Goal: Information Seeking & Learning: Understand process/instructions

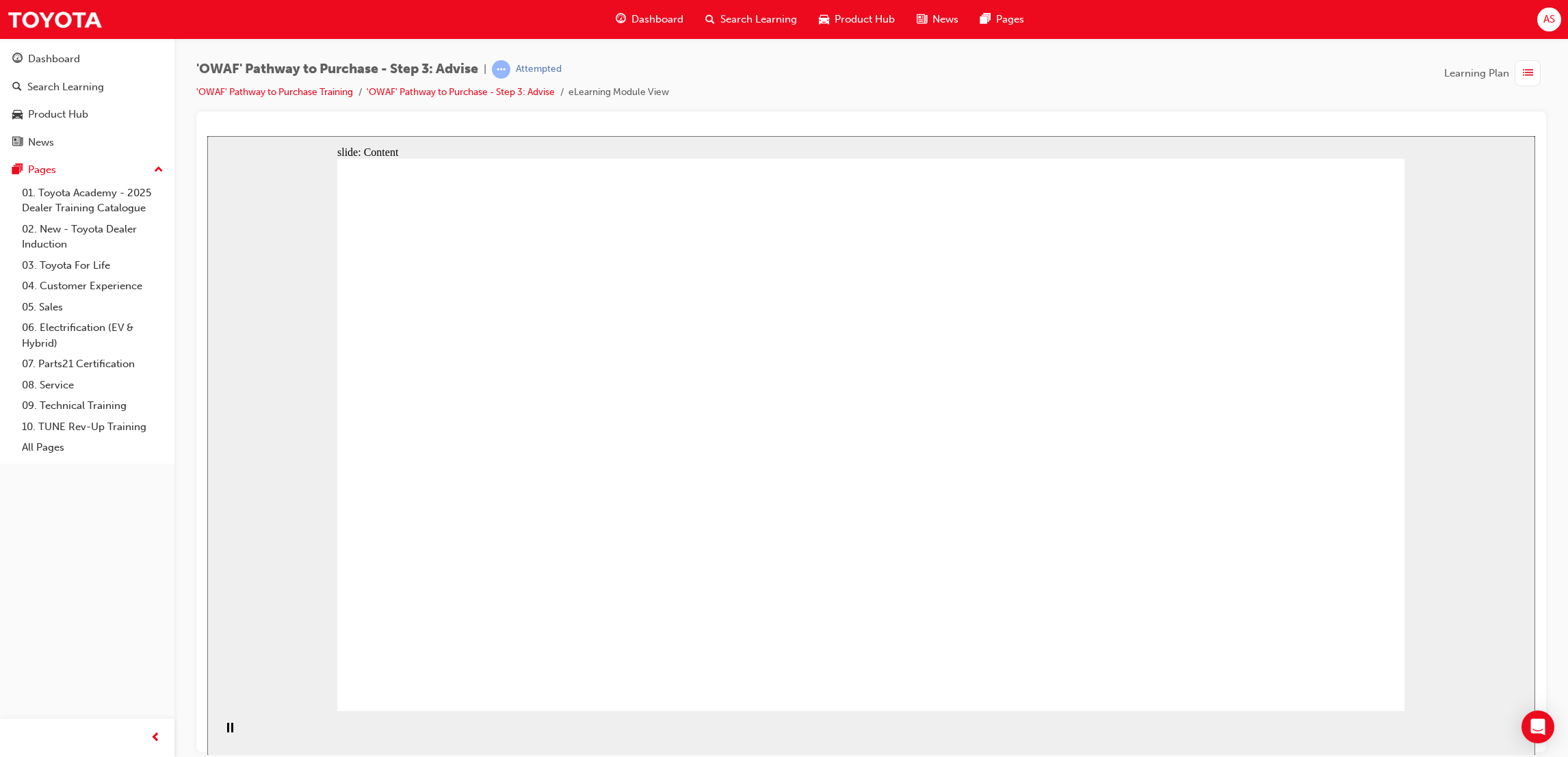
drag, startPoint x: 732, startPoint y: 475, endPoint x: 746, endPoint y: 527, distance: 53.9
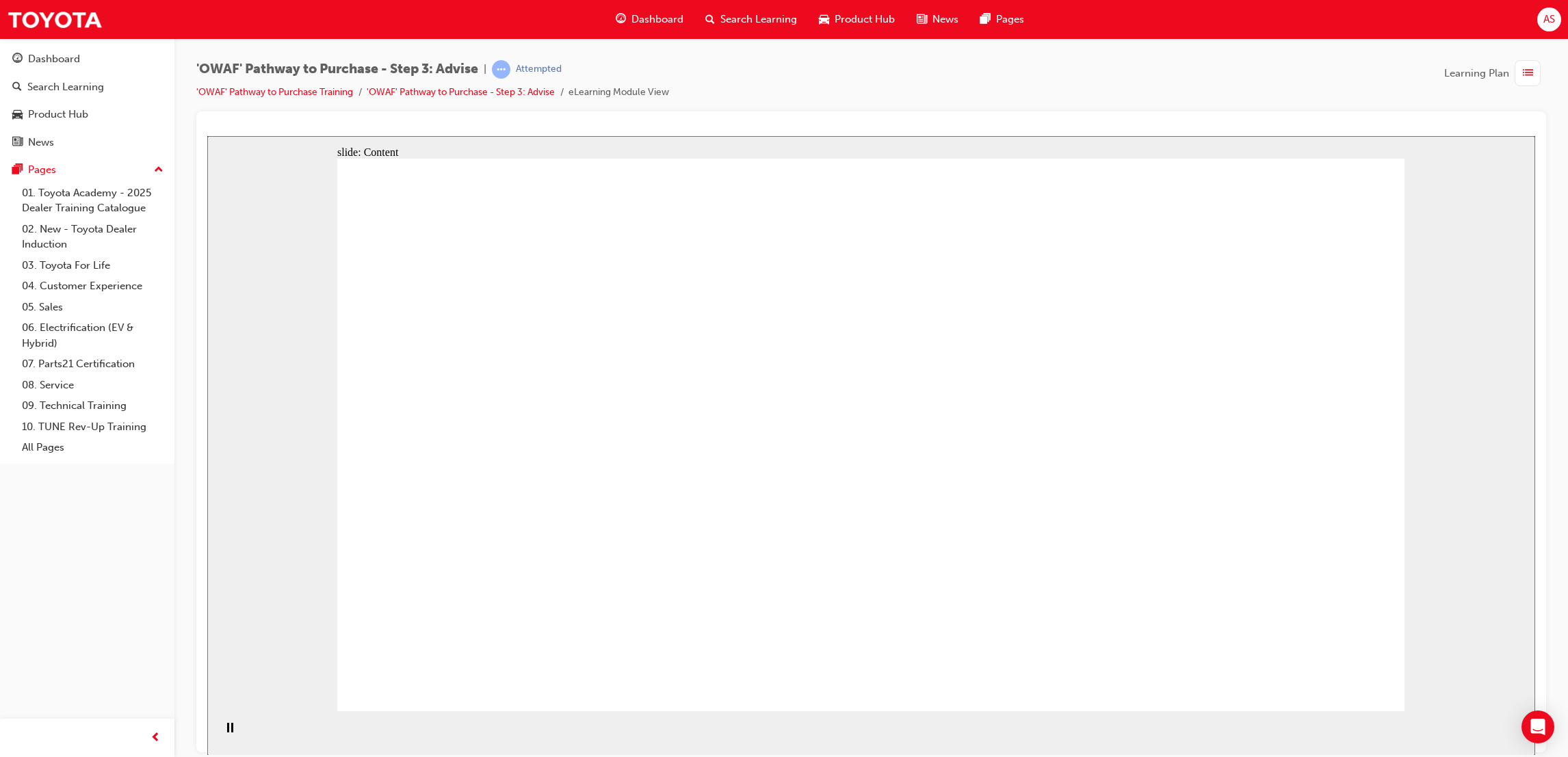
drag, startPoint x: 1340, startPoint y: 415, endPoint x: 1340, endPoint y: 398, distance: 17.0
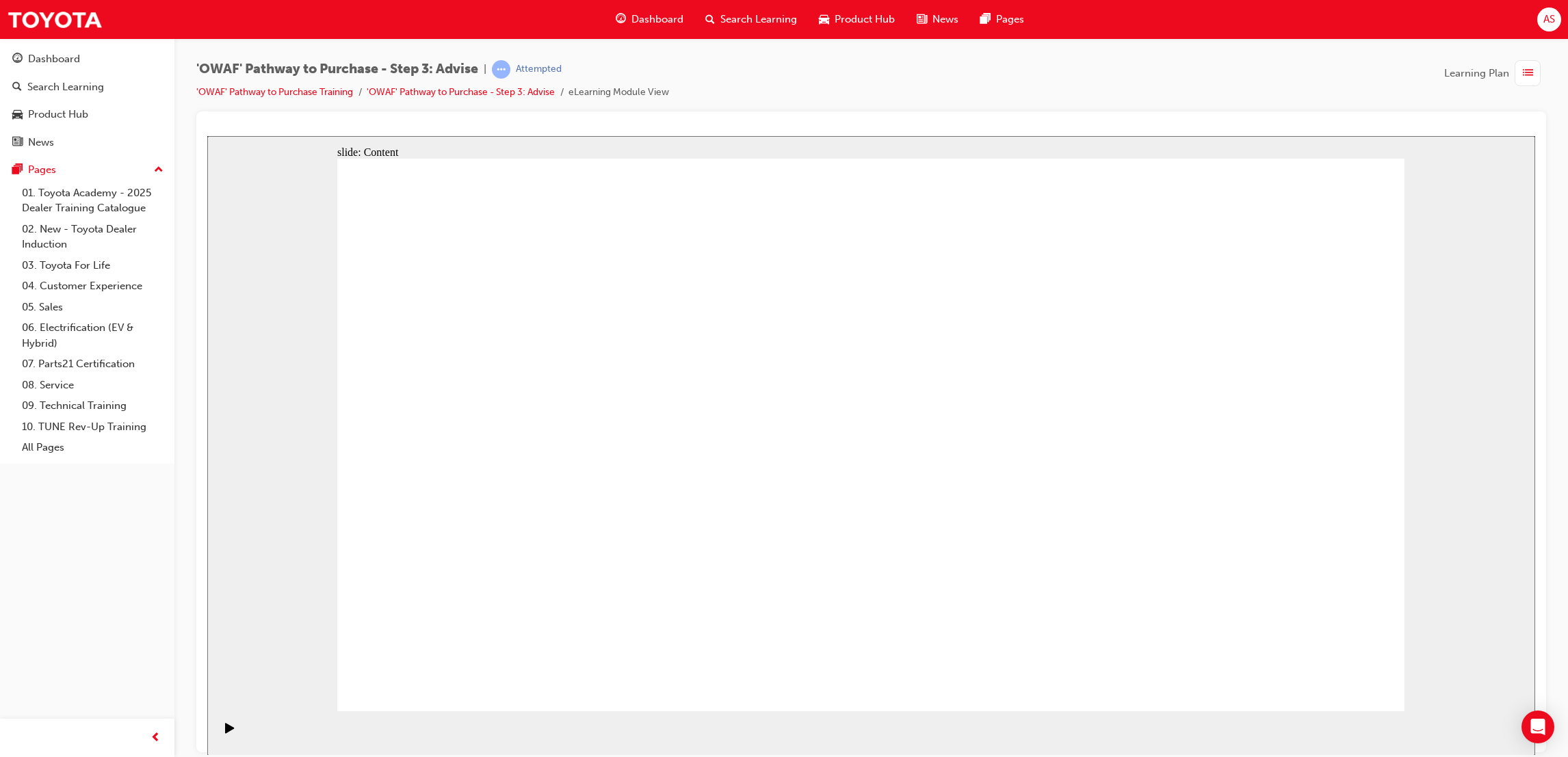
drag, startPoint x: 728, startPoint y: 434, endPoint x: 715, endPoint y: 434, distance: 13.0
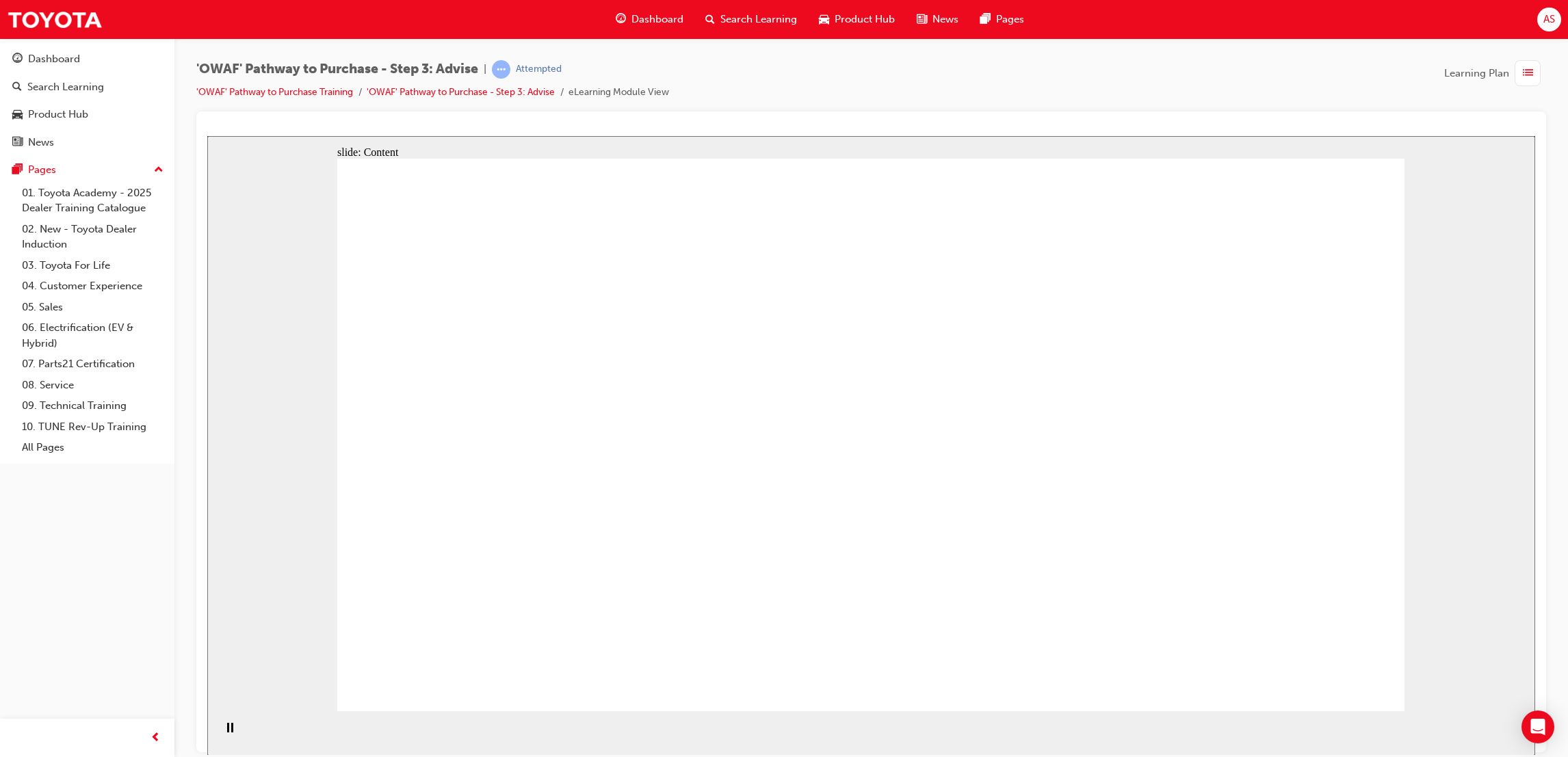
drag, startPoint x: 929, startPoint y: 334, endPoint x: 1201, endPoint y: 327, distance: 272.1
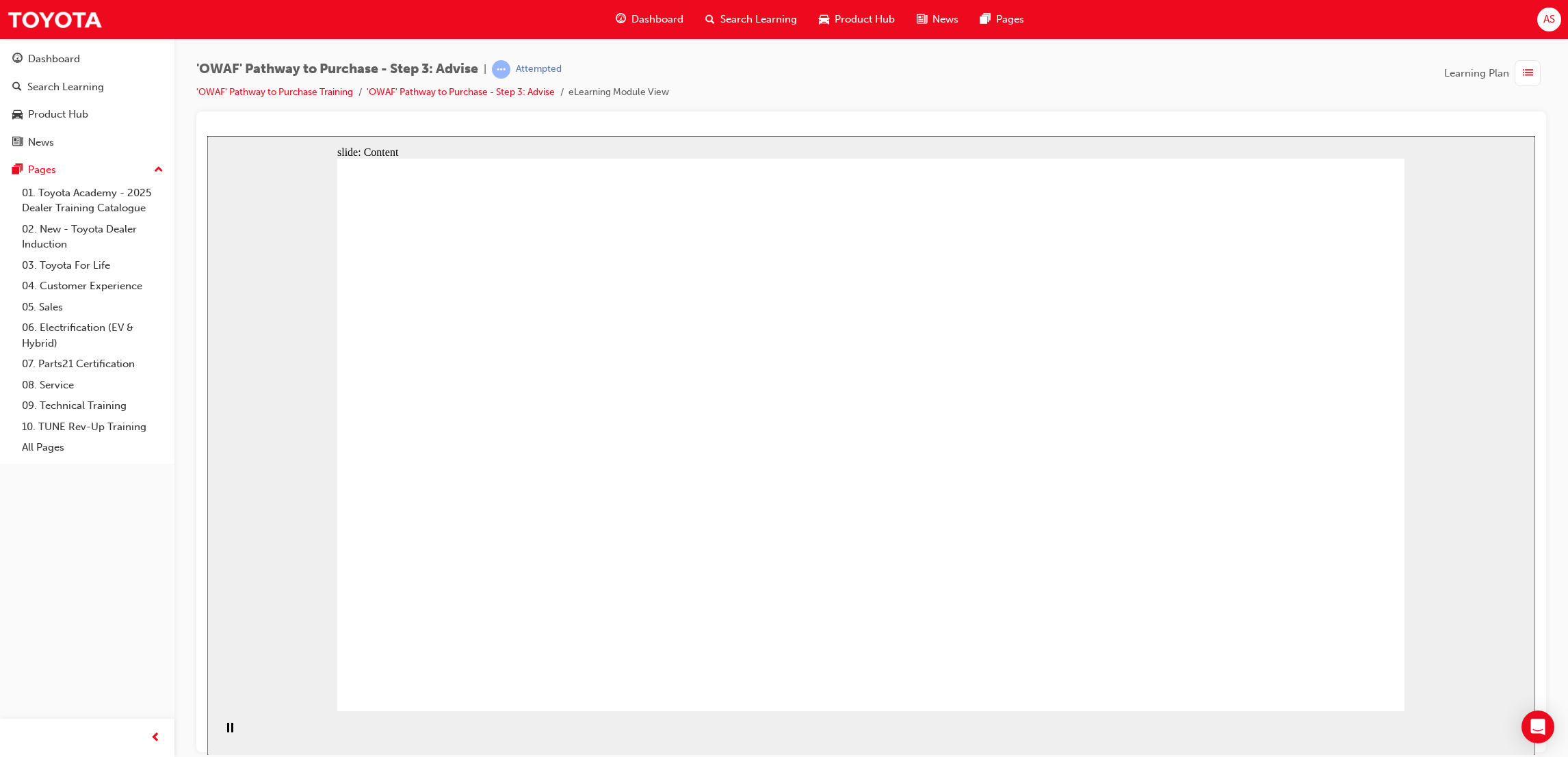
click at [1412, 628] on div "slide: Content Rectangle 1 Rectangle 4 Rectangle 1 Rectangle 2 Front of Vehicle…" at bounding box center [871, 445] width 1328 height 620
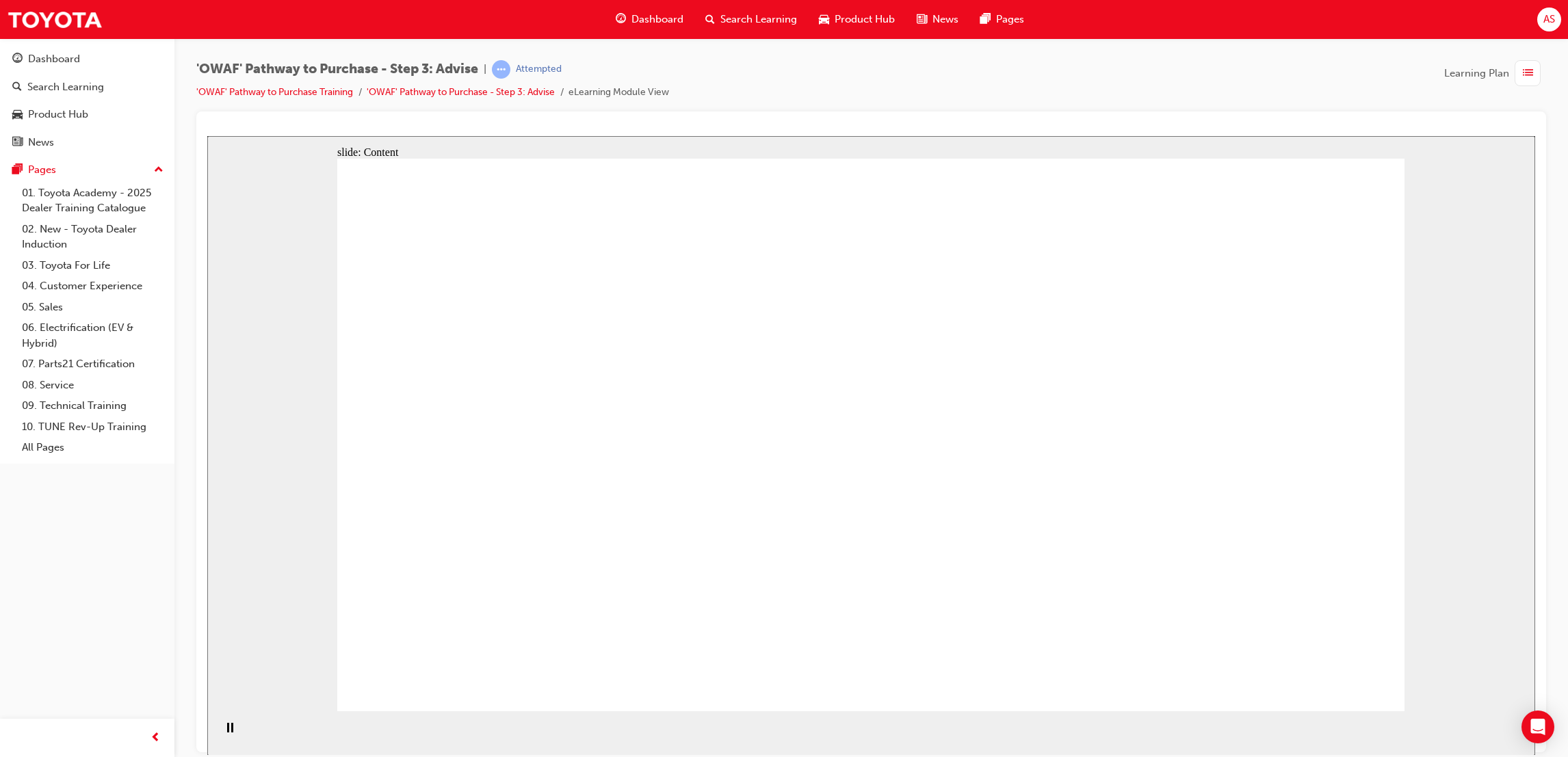
drag, startPoint x: 958, startPoint y: 552, endPoint x: 782, endPoint y: 650, distance: 201.4
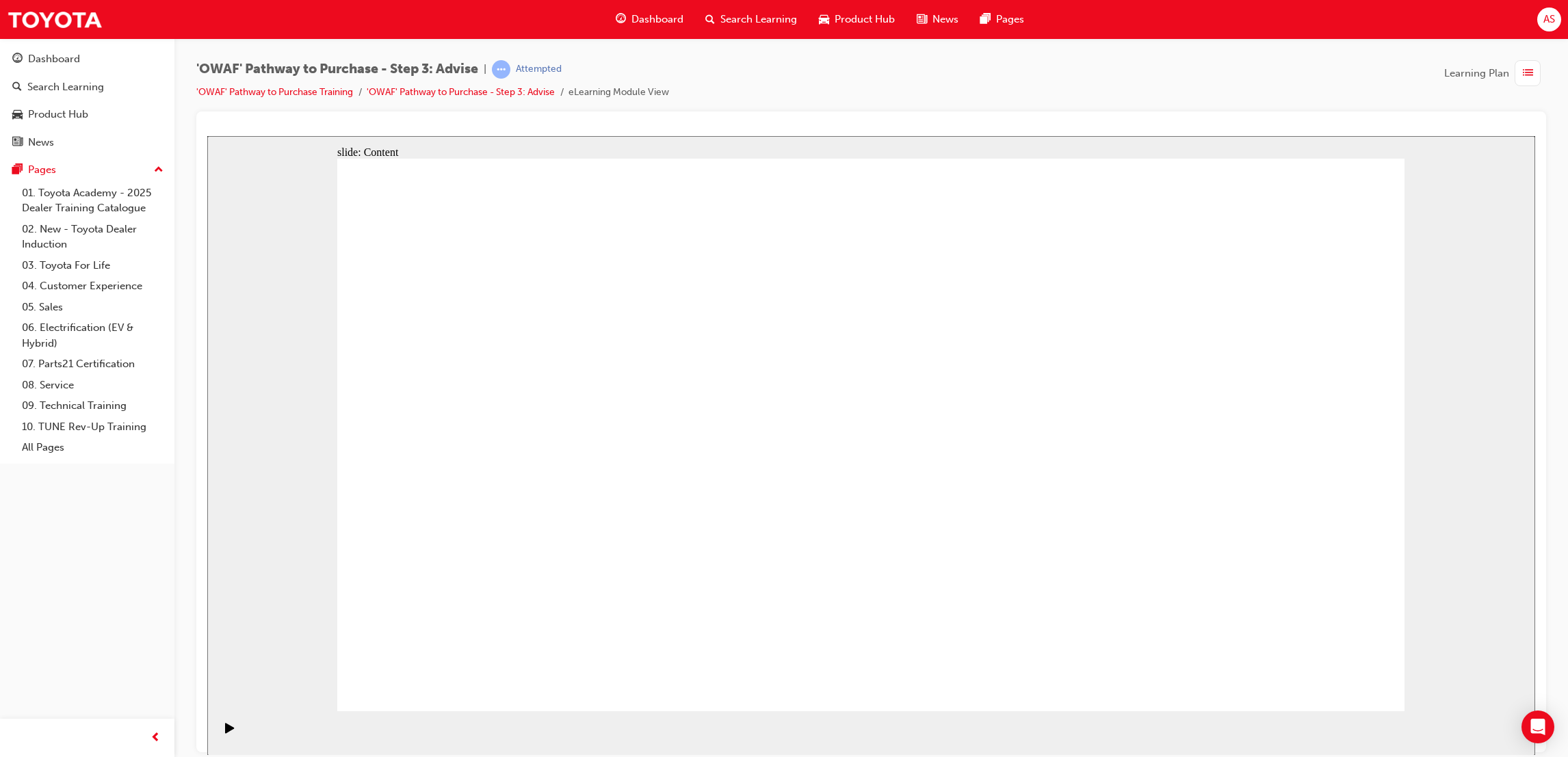
drag, startPoint x: 1047, startPoint y: 502, endPoint x: 1051, endPoint y: 516, distance: 14.6
drag, startPoint x: 653, startPoint y: 541, endPoint x: 659, endPoint y: 536, distance: 7.8
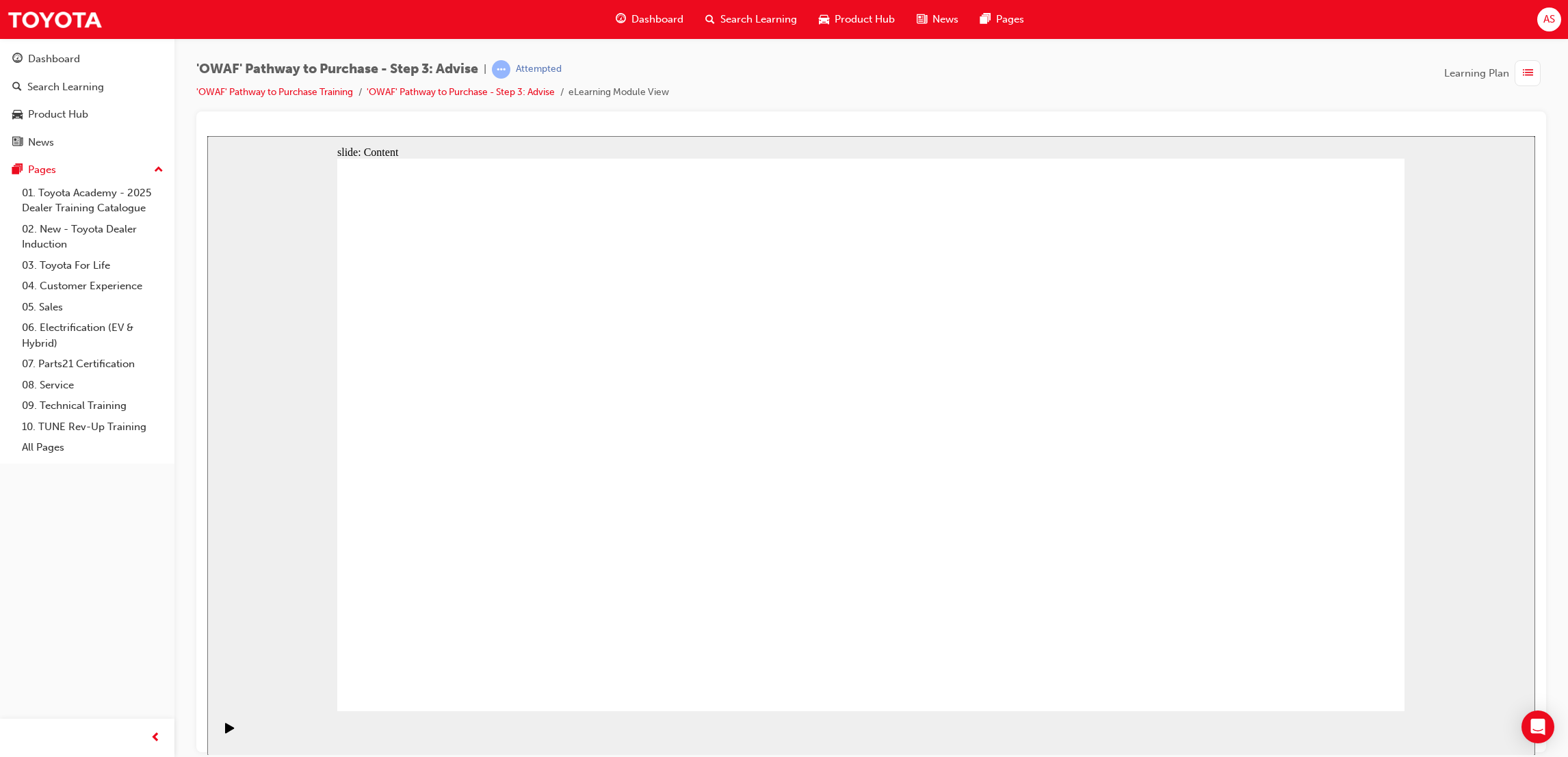
drag, startPoint x: 1017, startPoint y: 486, endPoint x: 1022, endPoint y: 495, distance: 10.3
drag, startPoint x: 1022, startPoint y: 495, endPoint x: 1040, endPoint y: 532, distance: 41.1
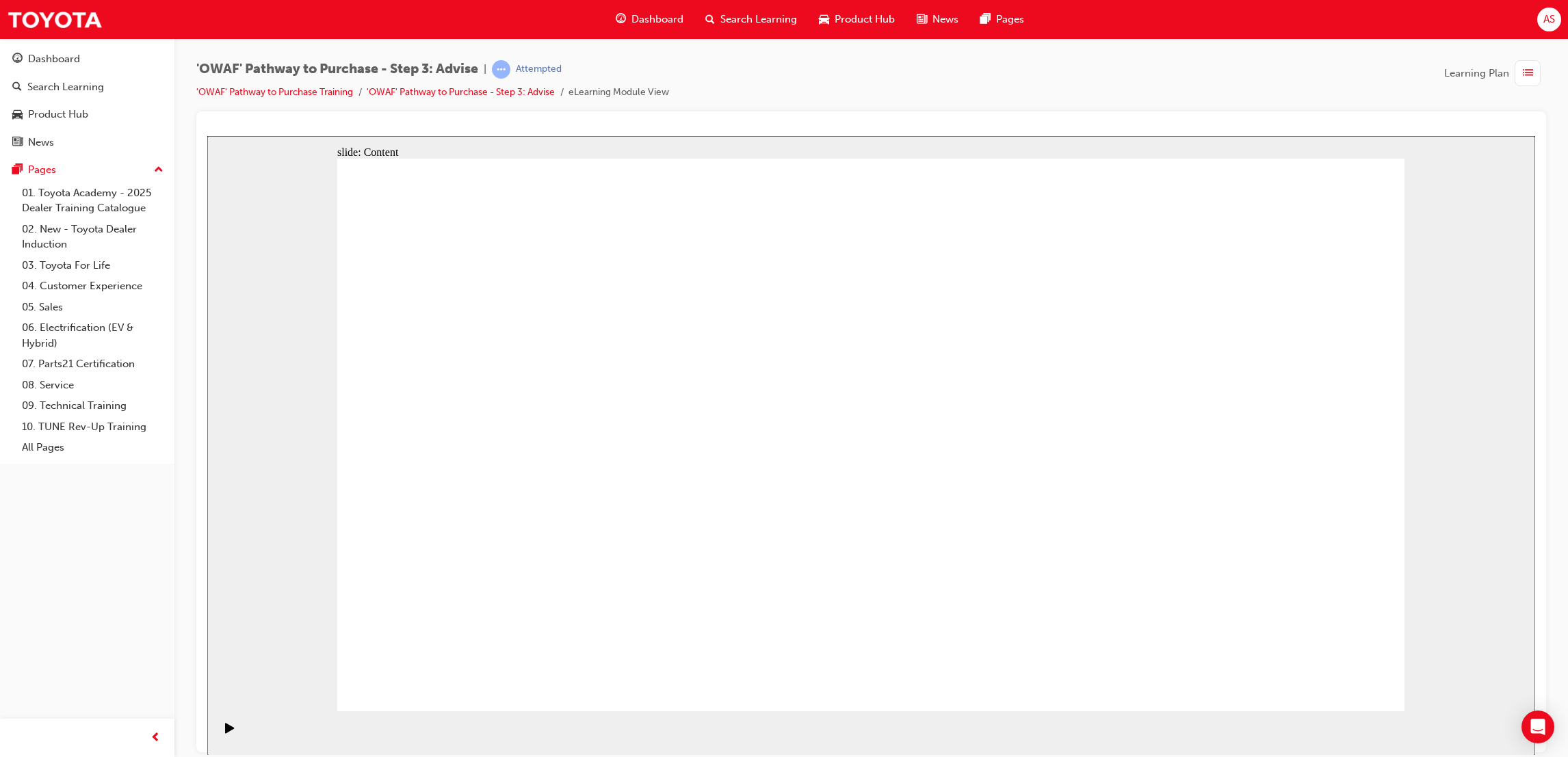
drag, startPoint x: 726, startPoint y: 620, endPoint x: 733, endPoint y: 585, distance: 35.7
drag, startPoint x: 924, startPoint y: 318, endPoint x: 772, endPoint y: 426, distance: 186.5
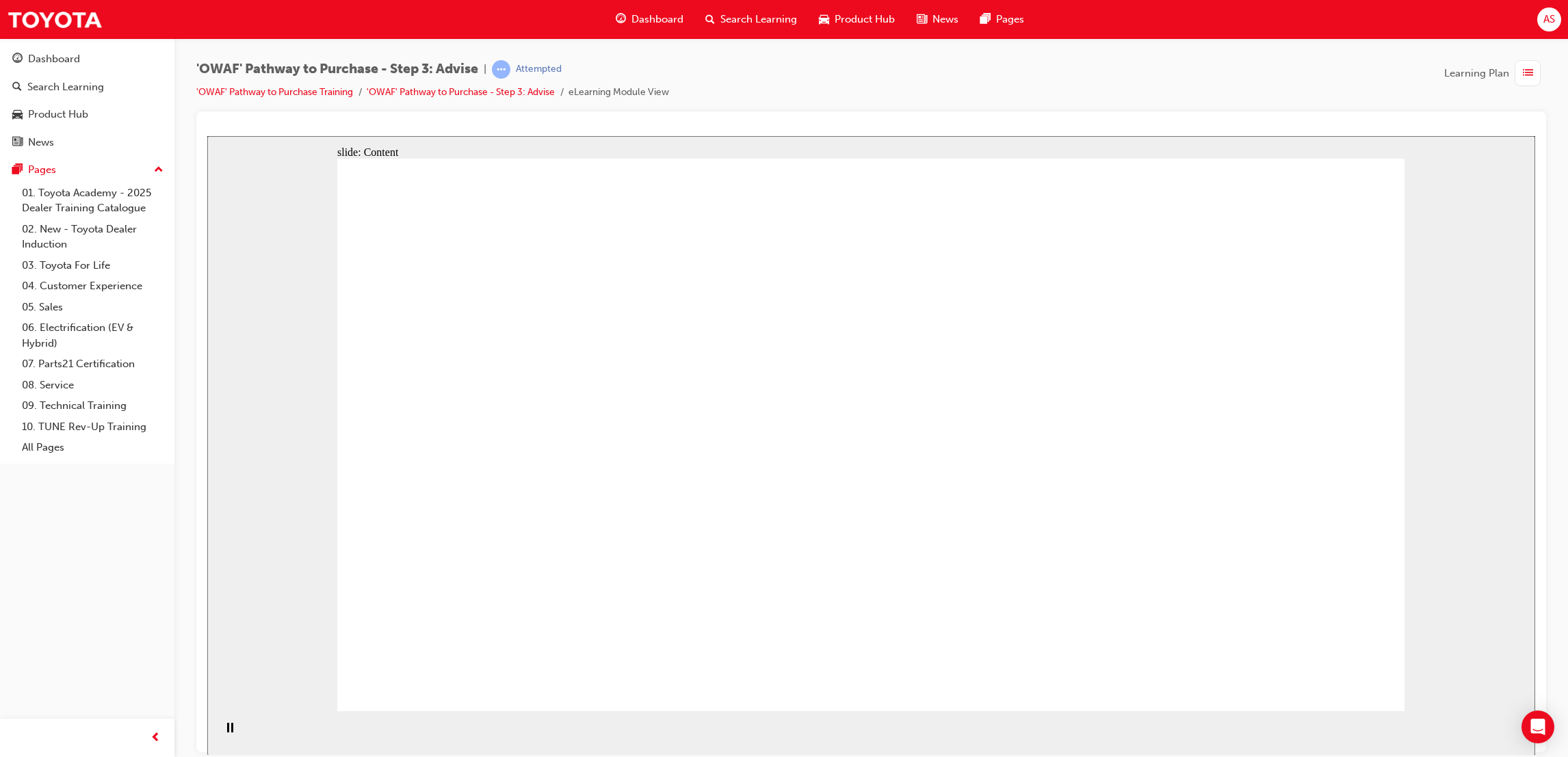
drag, startPoint x: 620, startPoint y: 532, endPoint x: 684, endPoint y: 526, distance: 64.3
